Goal: Information Seeking & Learning: Learn about a topic

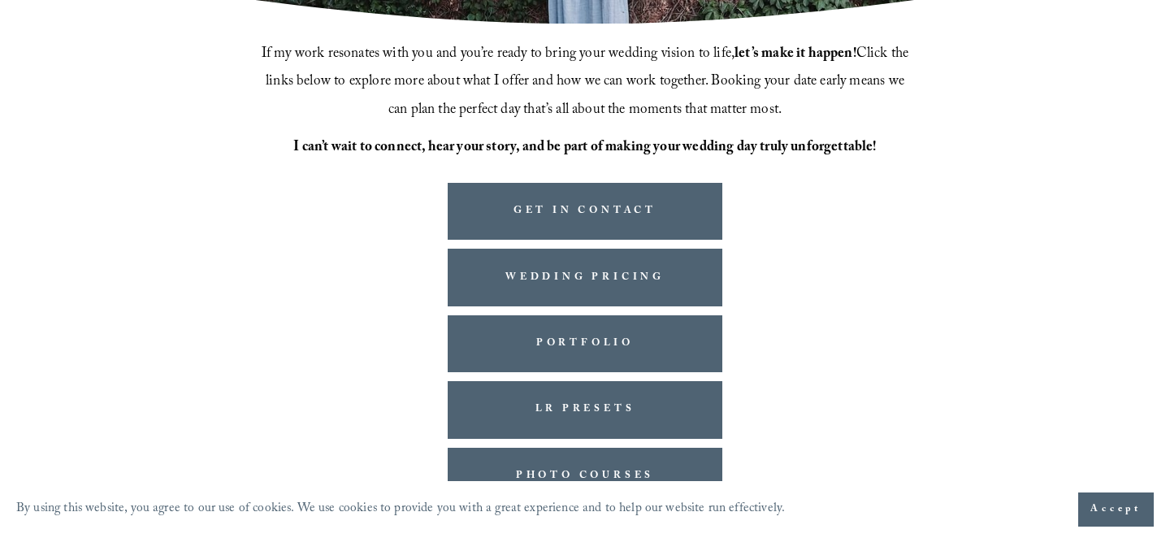
scroll to position [469, 0]
click at [1112, 518] on button "Accept" at bounding box center [1116, 509] width 76 height 34
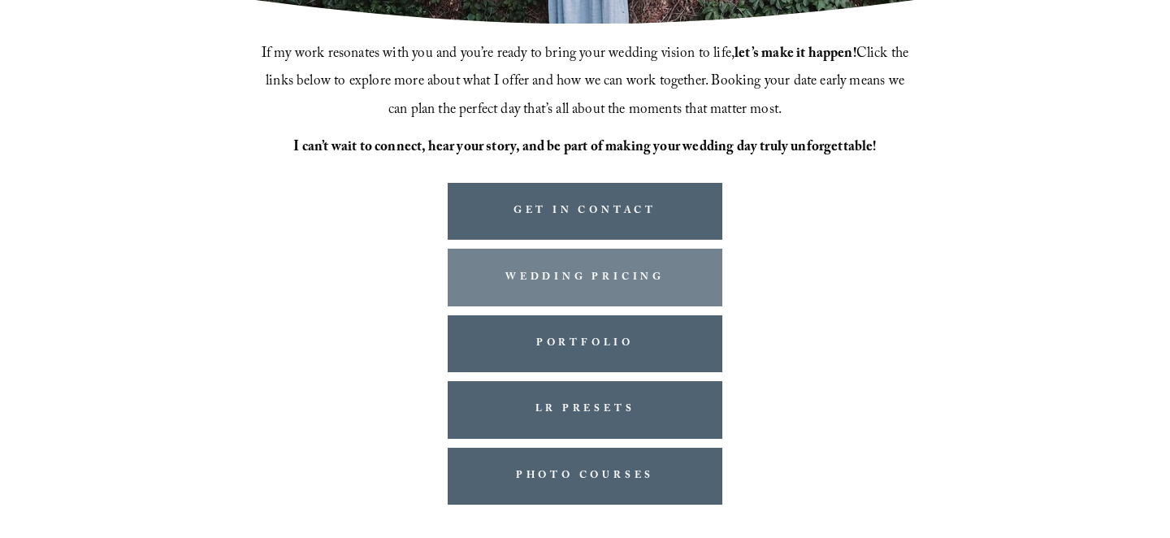
click at [652, 293] on link "WEDDING PRICING" at bounding box center [585, 277] width 274 height 57
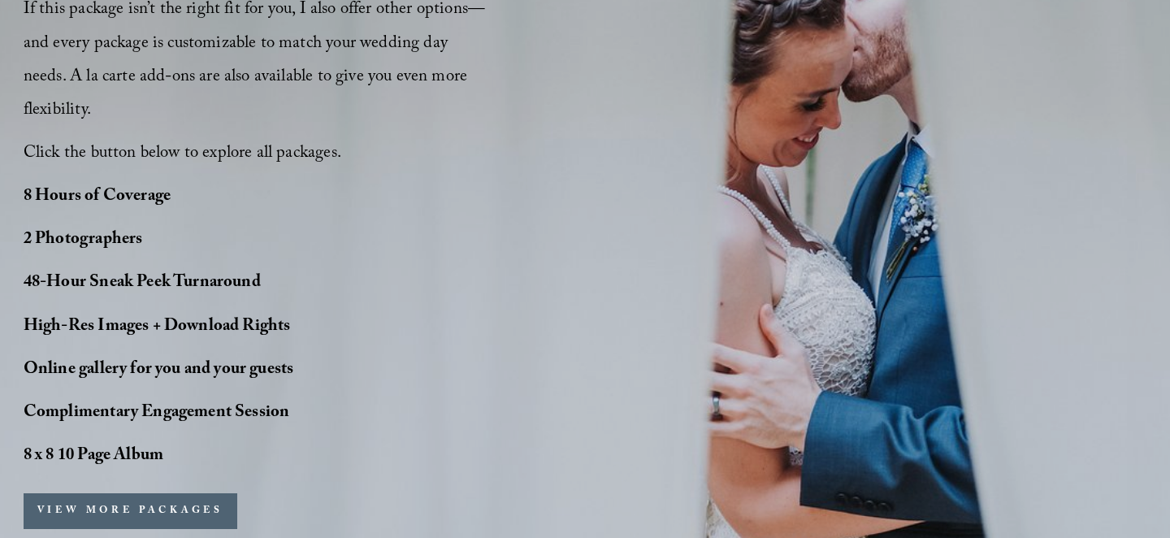
scroll to position [1402, 0]
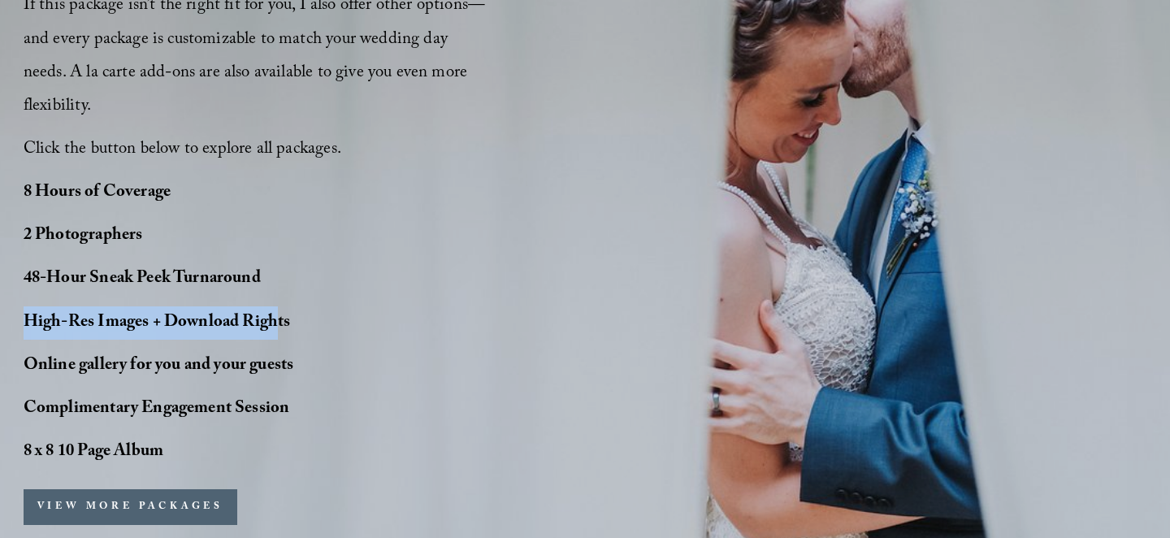
drag, startPoint x: 22, startPoint y: 273, endPoint x: 280, endPoint y: 267, distance: 257.6
click at [280, 267] on div "PERFECT PHOTO COVERAGE This package is the top choice for our couples and for g…" at bounding box center [585, 105] width 1170 height 994
click at [312, 349] on p "Online gallery for you and your guests" at bounding box center [184, 365] width 321 height 33
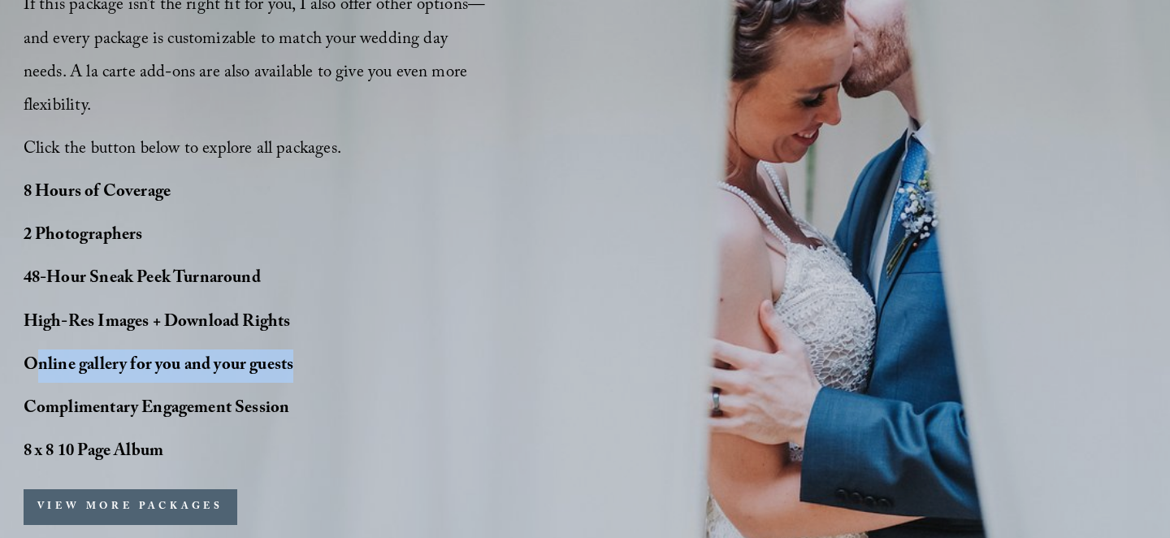
drag, startPoint x: 301, startPoint y: 324, endPoint x: 32, endPoint y: 327, distance: 269.8
click at [32, 349] on p "Online gallery for you and your guests" at bounding box center [184, 365] width 321 height 33
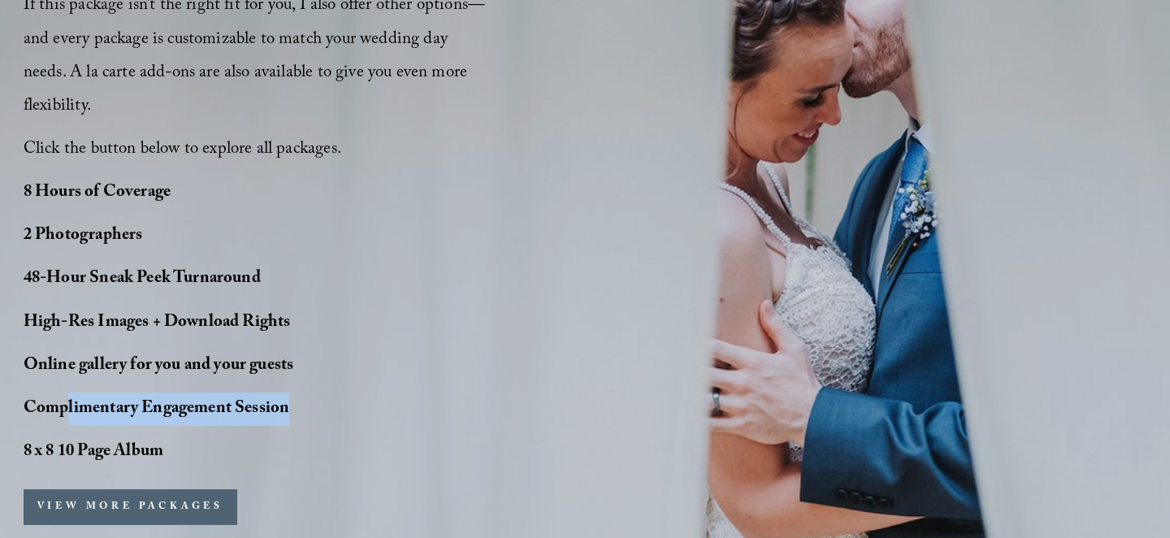
drag, startPoint x: 310, startPoint y: 370, endPoint x: 63, endPoint y: 373, distance: 247.0
click at [63, 392] on p "Complimentary Engagement Session" at bounding box center [184, 408] width 321 height 33
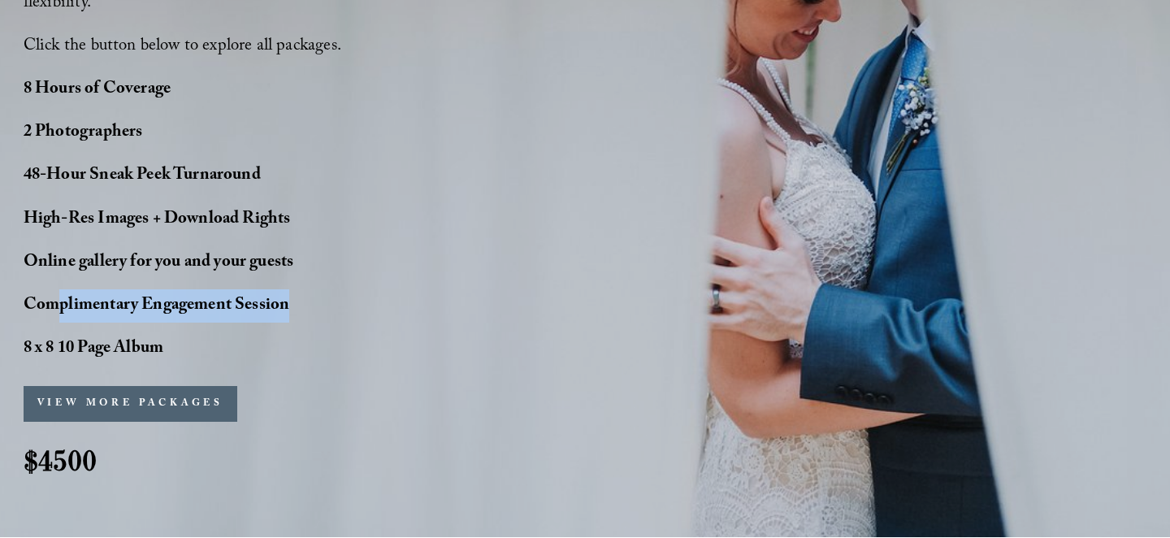
scroll to position [1508, 0]
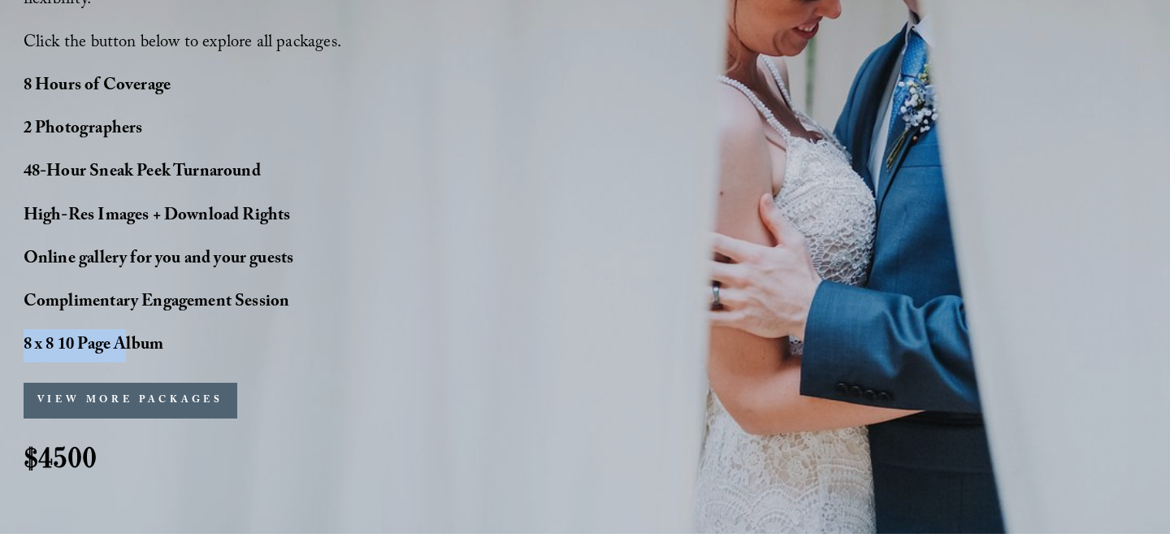
drag, startPoint x: 18, startPoint y: 303, endPoint x: 141, endPoint y: 292, distance: 123.2
click at [162, 332] on strong "8 x 8 10 Page Album" at bounding box center [94, 346] width 140 height 28
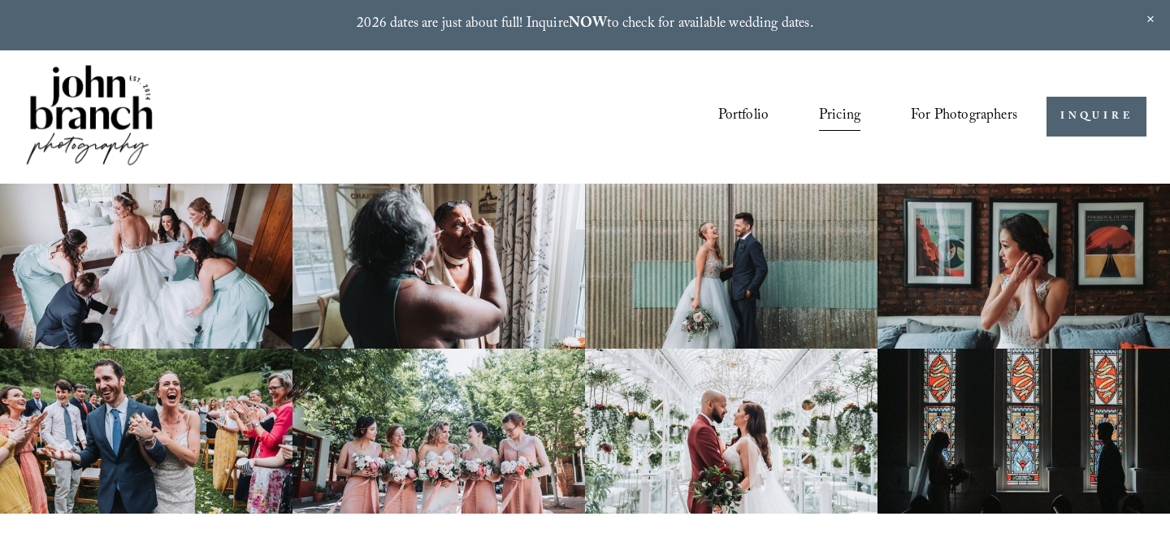
scroll to position [0, 0]
click at [748, 111] on link "Portfolio" at bounding box center [743, 117] width 51 height 31
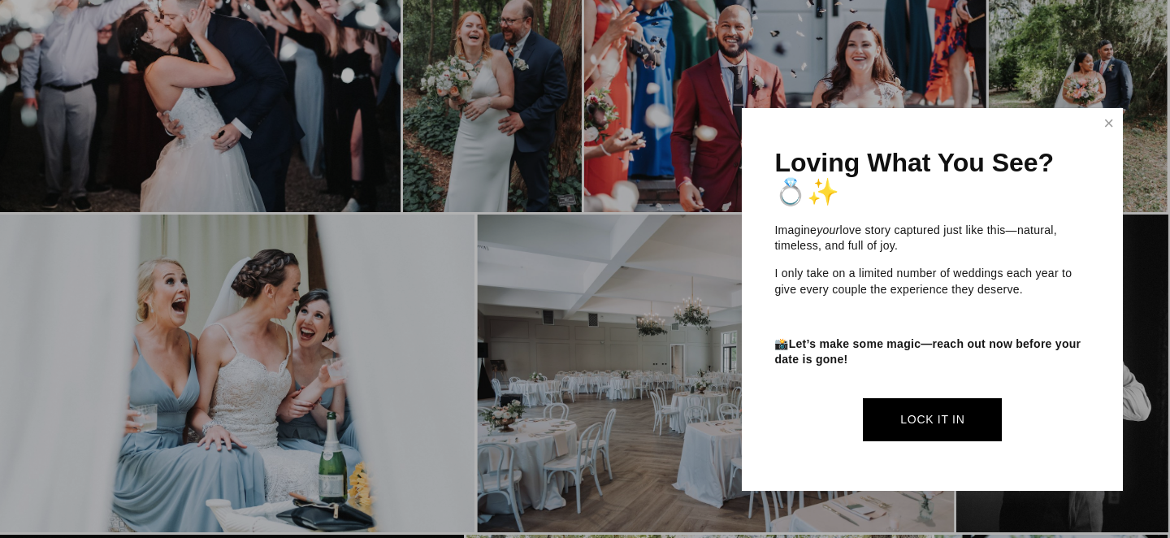
scroll to position [2872, 2]
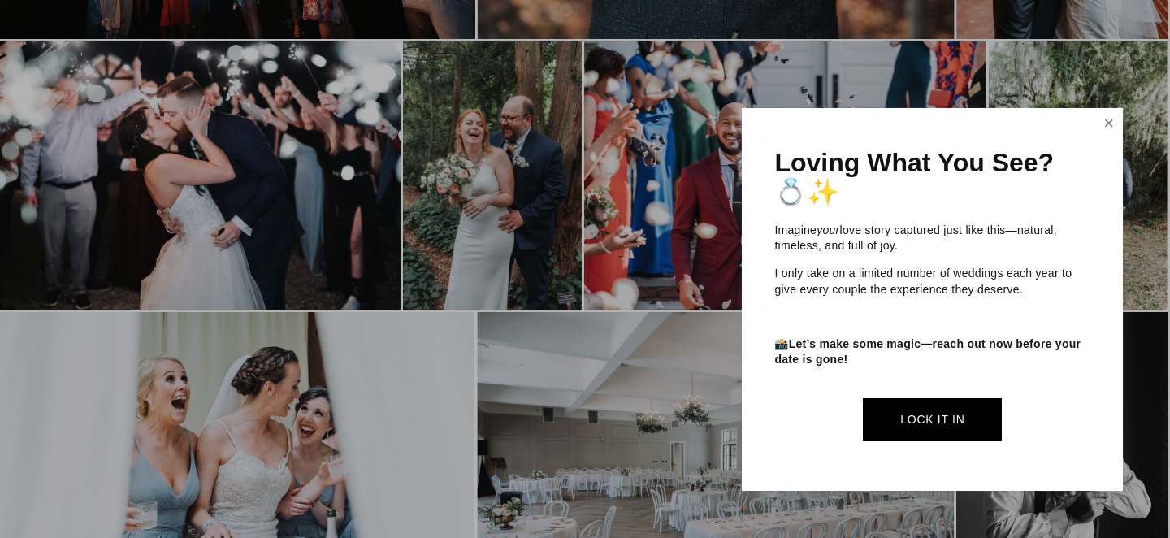
click at [1109, 128] on link "Close" at bounding box center [1109, 124] width 24 height 26
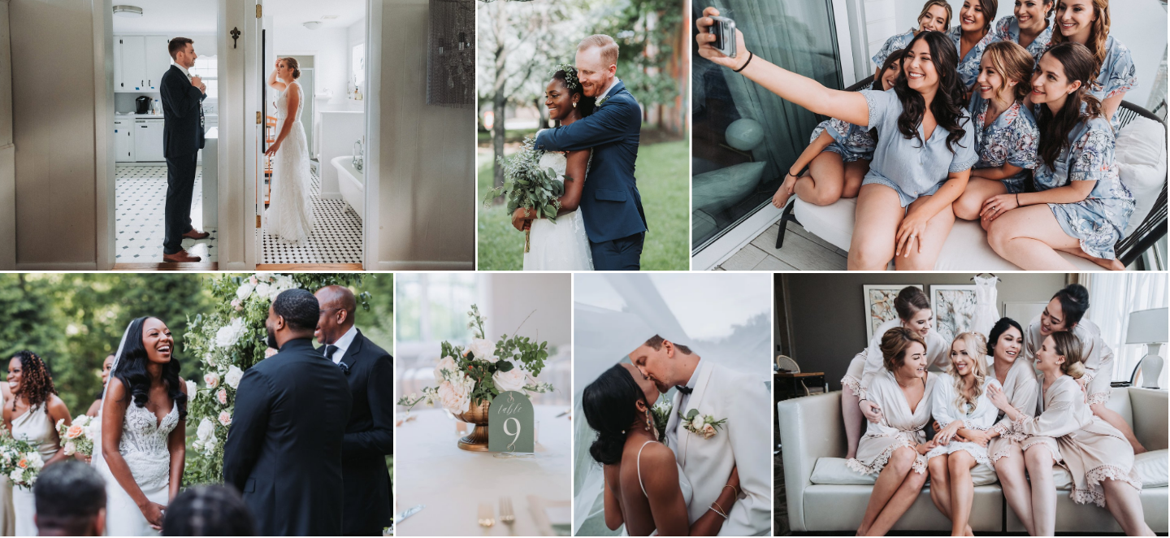
scroll to position [873, 2]
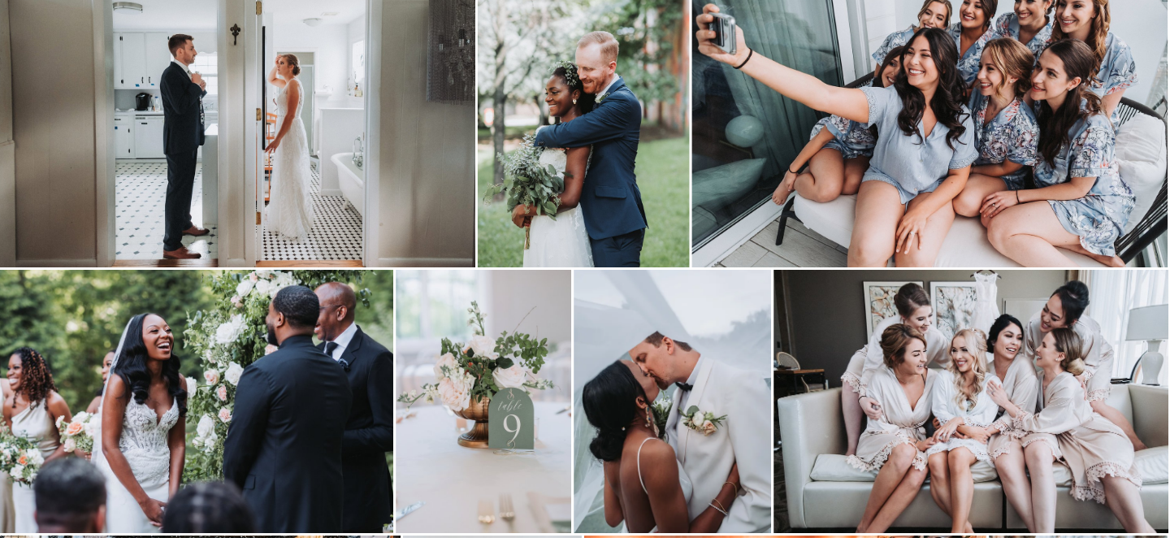
click at [593, 175] on img at bounding box center [584, 109] width 212 height 318
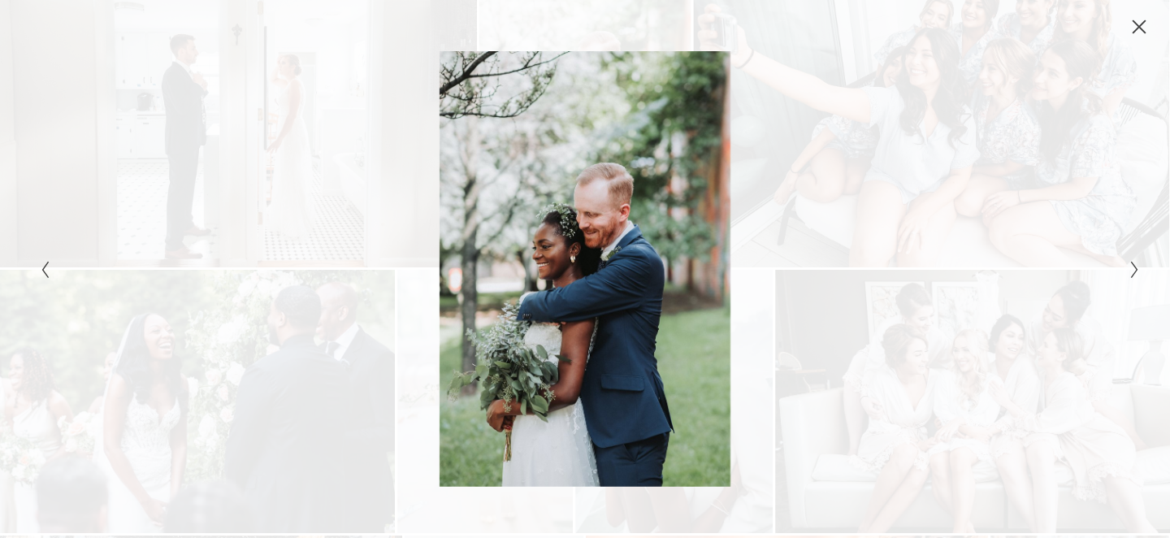
click at [1138, 35] on div "Close" at bounding box center [1139, 27] width 16 height 16
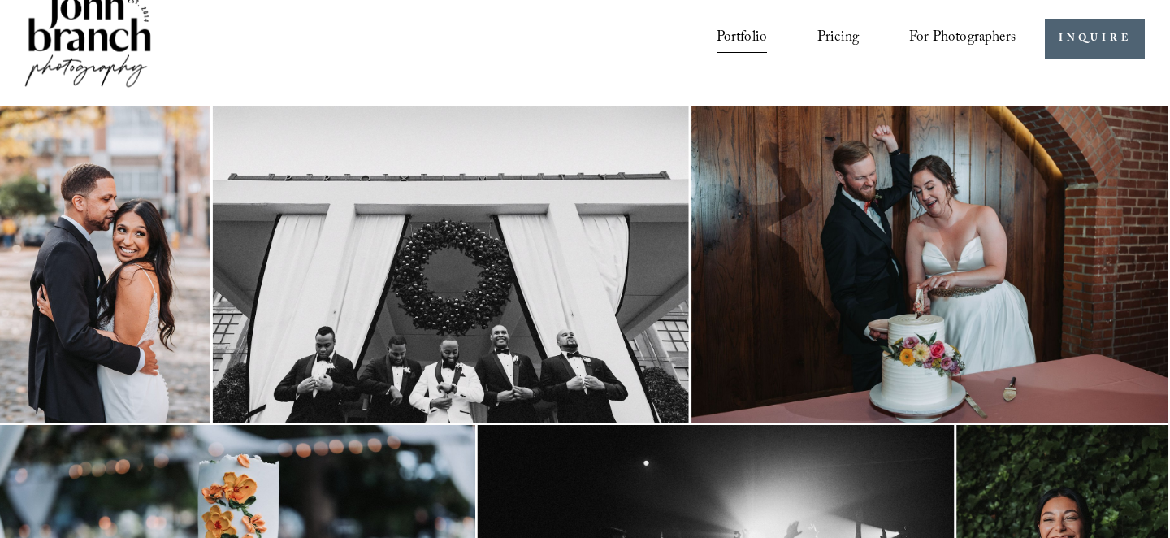
scroll to position [77, 2]
